Goal: Communication & Community: Share content

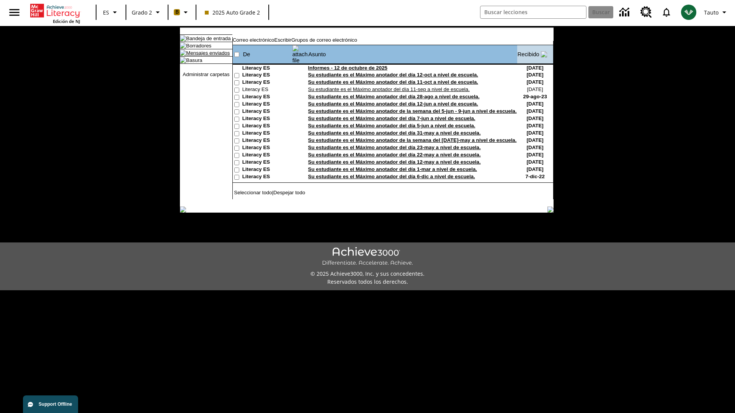
click at [204, 56] on link "Mensajes enviados" at bounding box center [208, 53] width 44 height 6
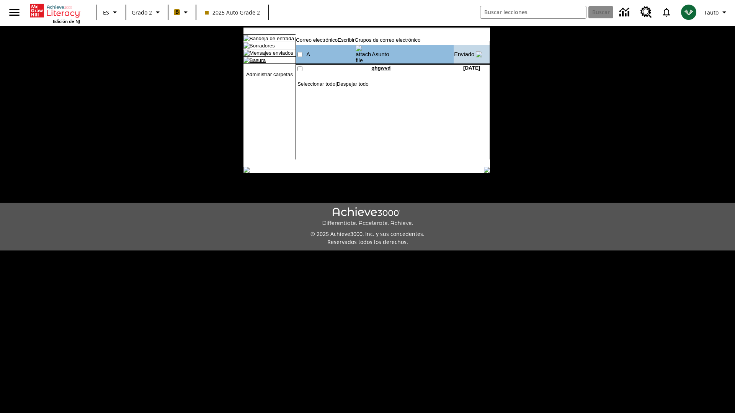
click at [251, 63] on link "Basura" at bounding box center [258, 60] width 16 height 6
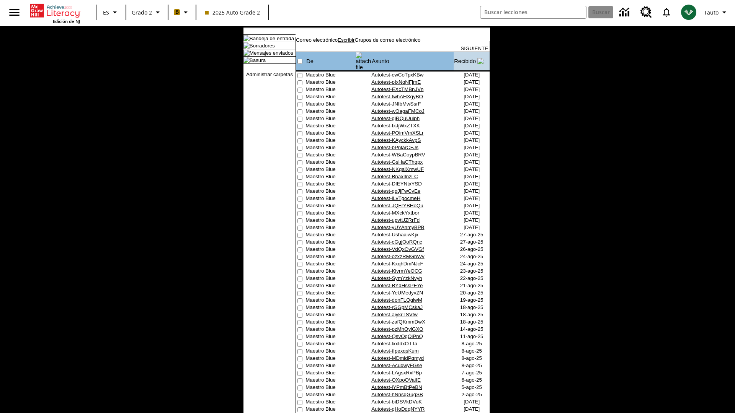
click at [354, 43] on link "Escribir" at bounding box center [346, 40] width 17 height 6
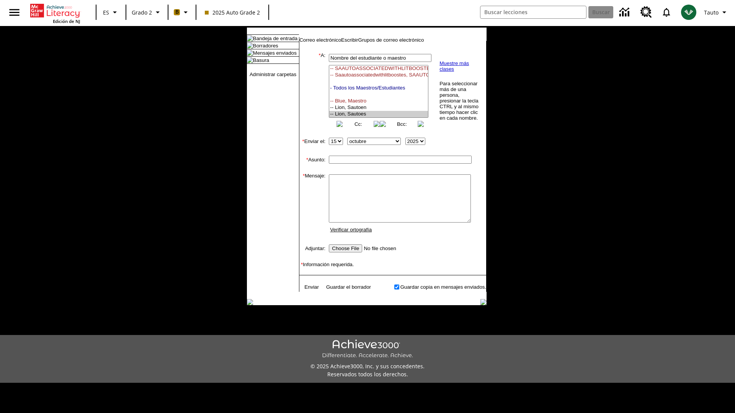
select select "U,21437111,1"
type input "Autotest-bgJvrpSvsM"
type textarea "email body message"
click at [308, 290] on link "Enviar" at bounding box center [311, 287] width 15 height 6
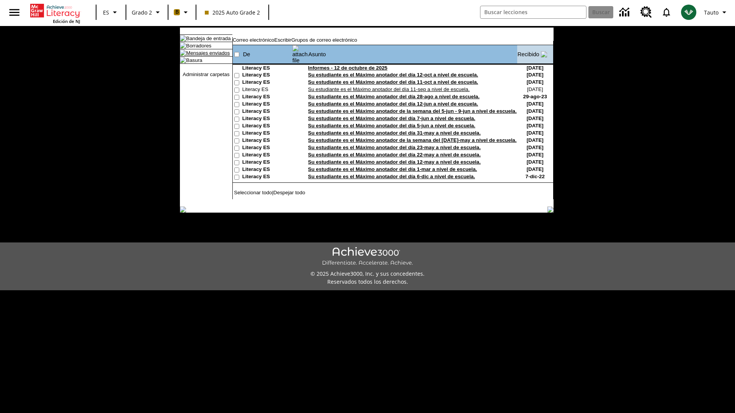
click at [204, 56] on link "Mensajes enviados" at bounding box center [208, 53] width 44 height 6
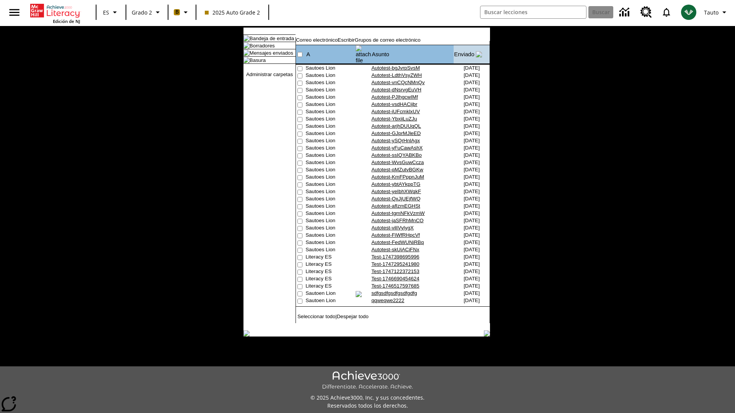
click at [299, 66] on input"] "checkbox" at bounding box center [299, 68] width 5 height 5
checkbox input"] "true"
